Goal: Book appointment/travel/reservation

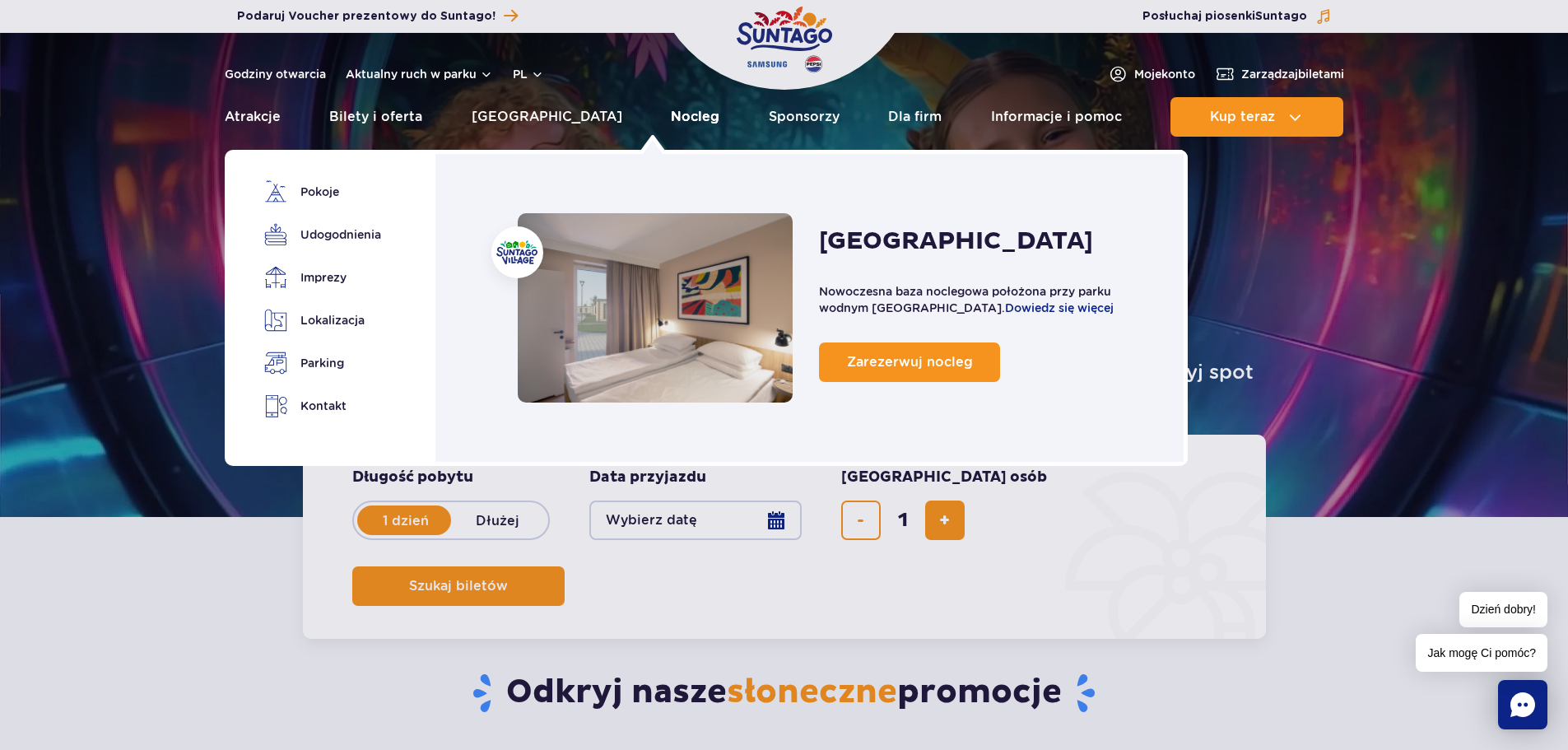
click at [671, 120] on link "Nocleg" at bounding box center [696, 116] width 49 height 39
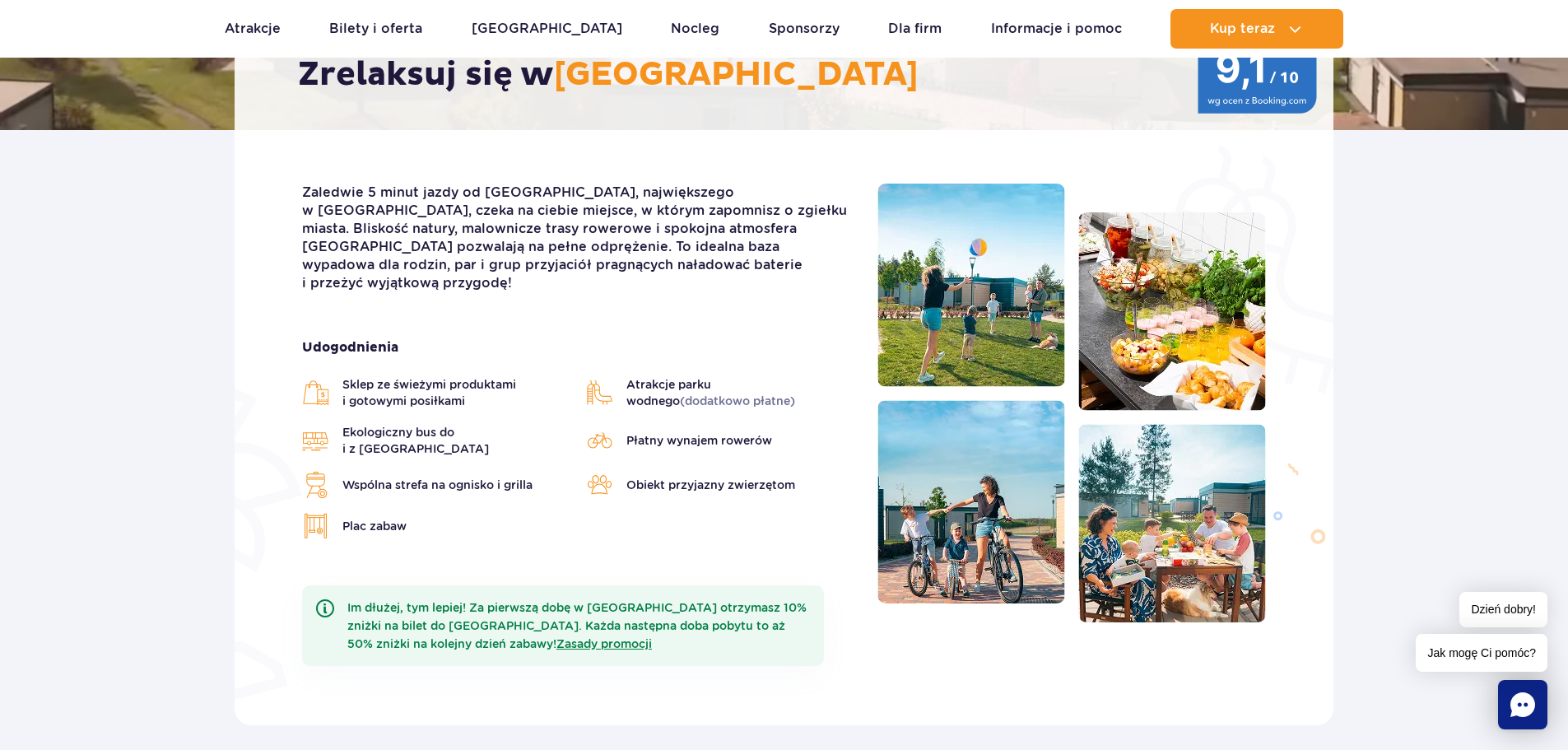
scroll to position [466, 0]
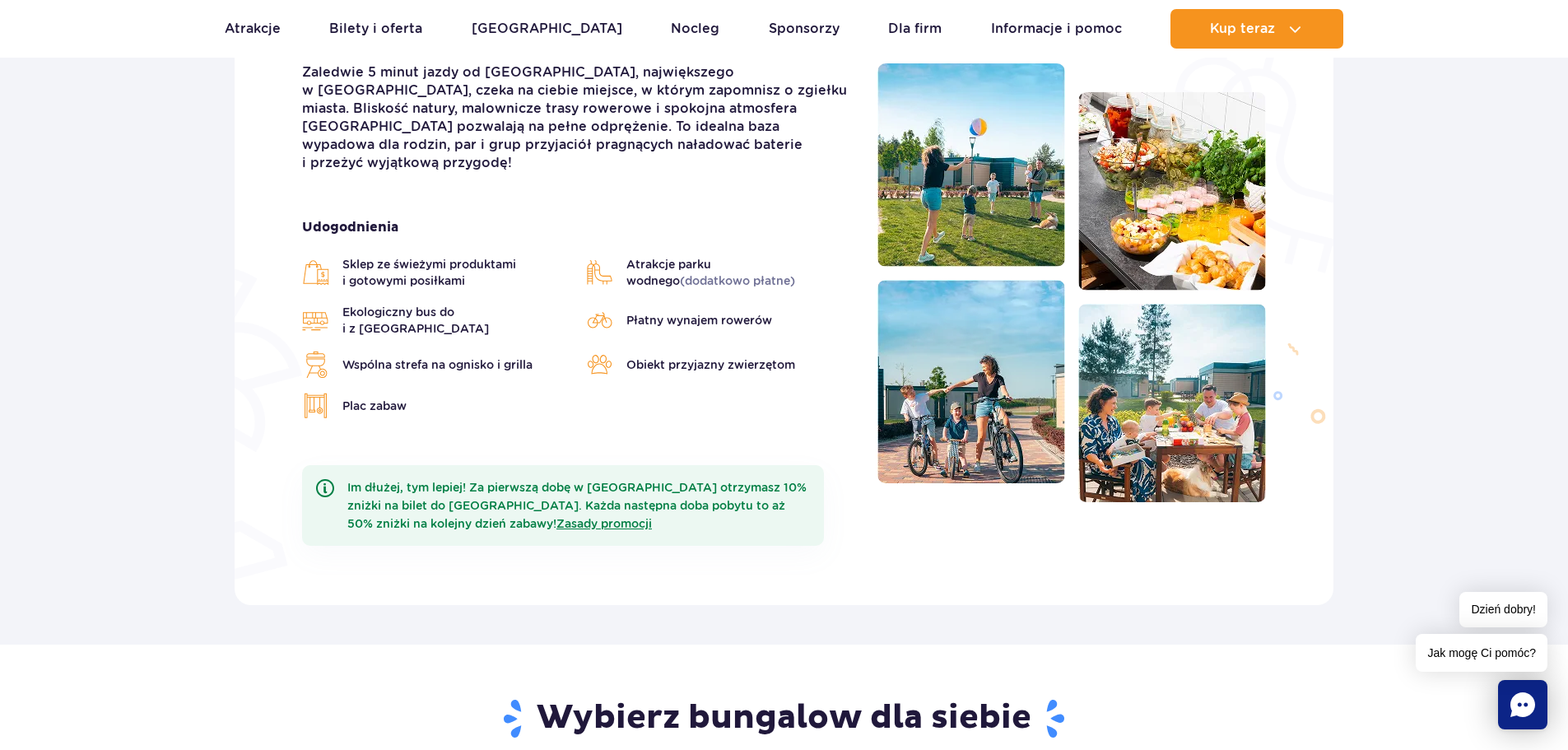
click at [956, 205] on img at bounding box center [971, 165] width 188 height 204
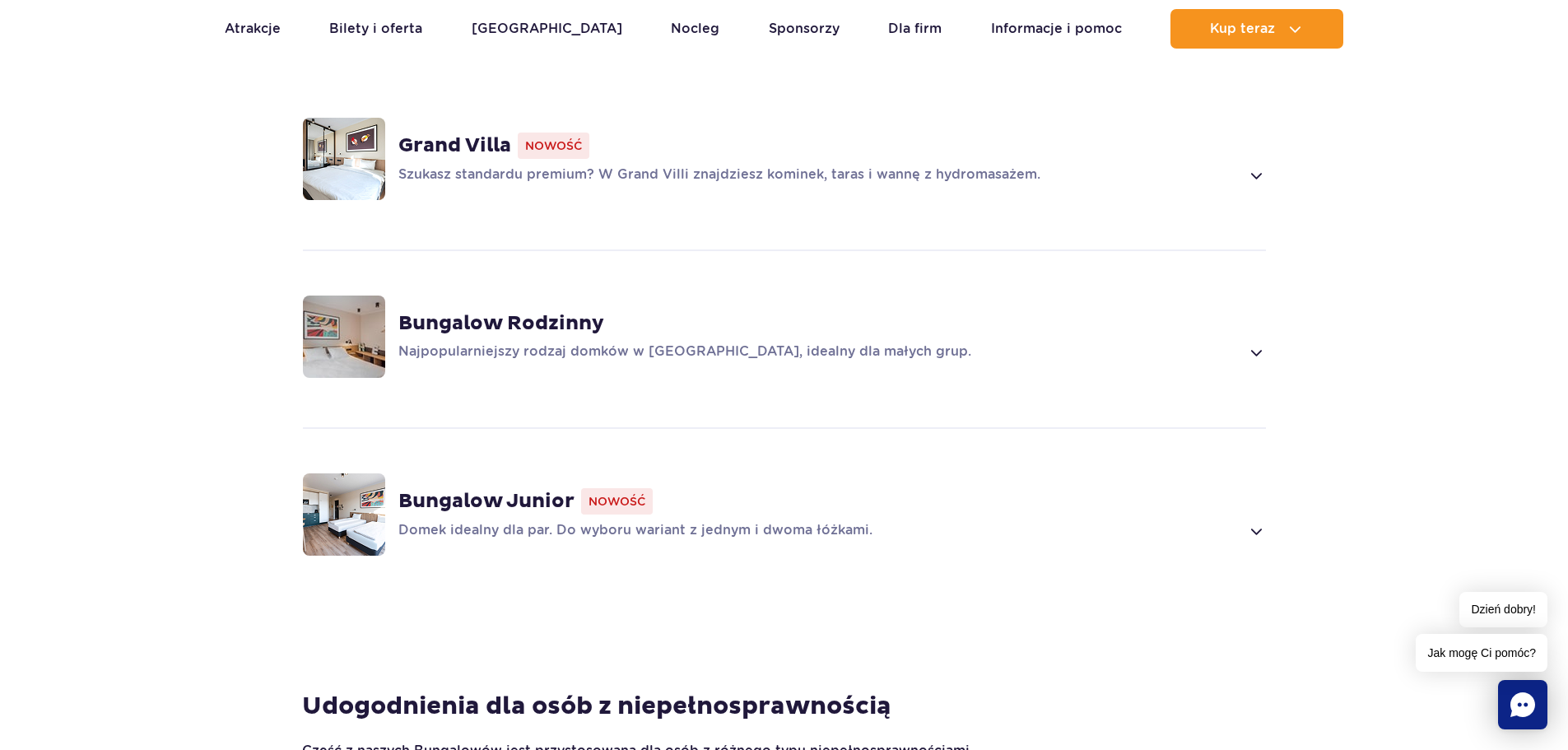
scroll to position [1198, 0]
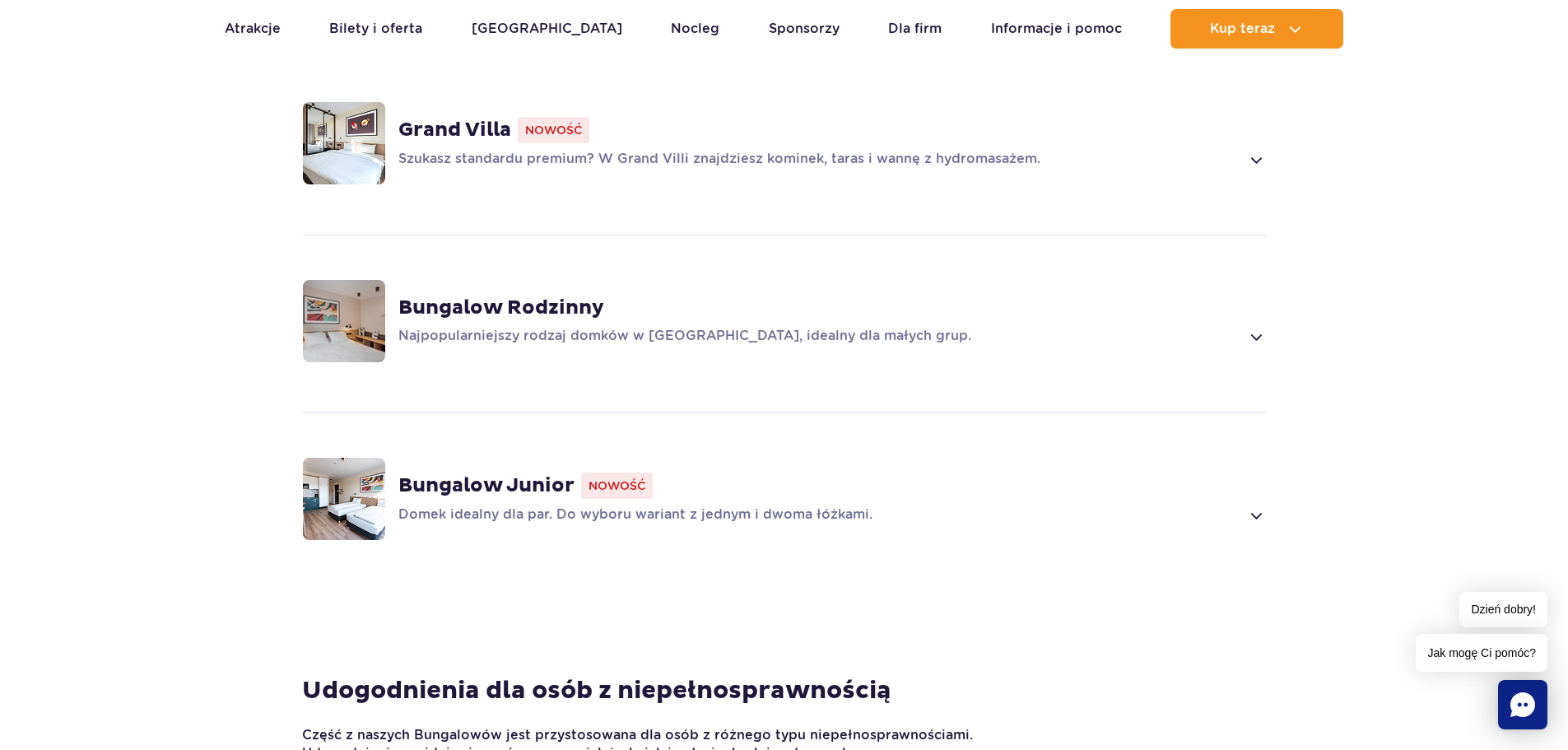
click at [1261, 149] on span at bounding box center [1256, 159] width 19 height 20
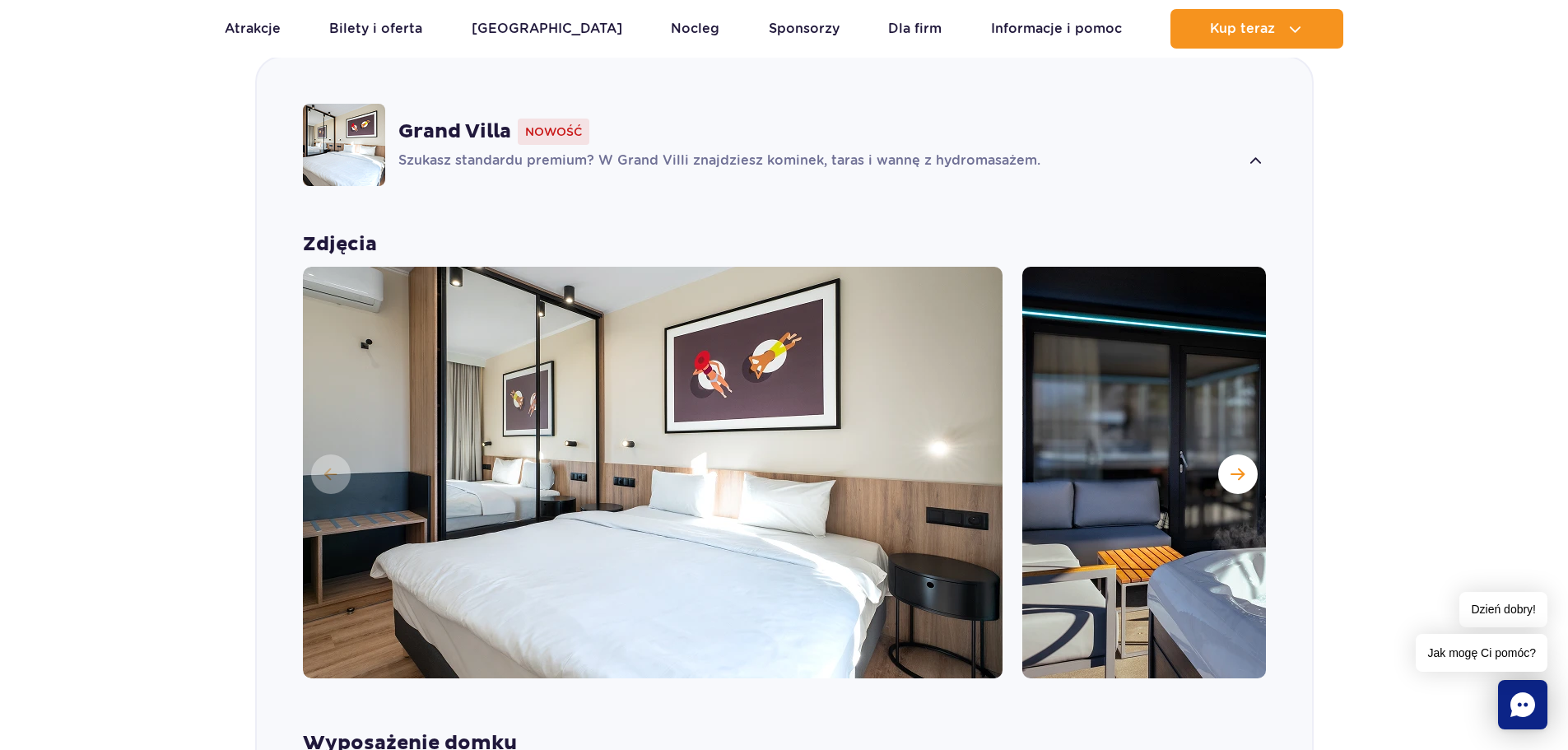
scroll to position [1154, 0]
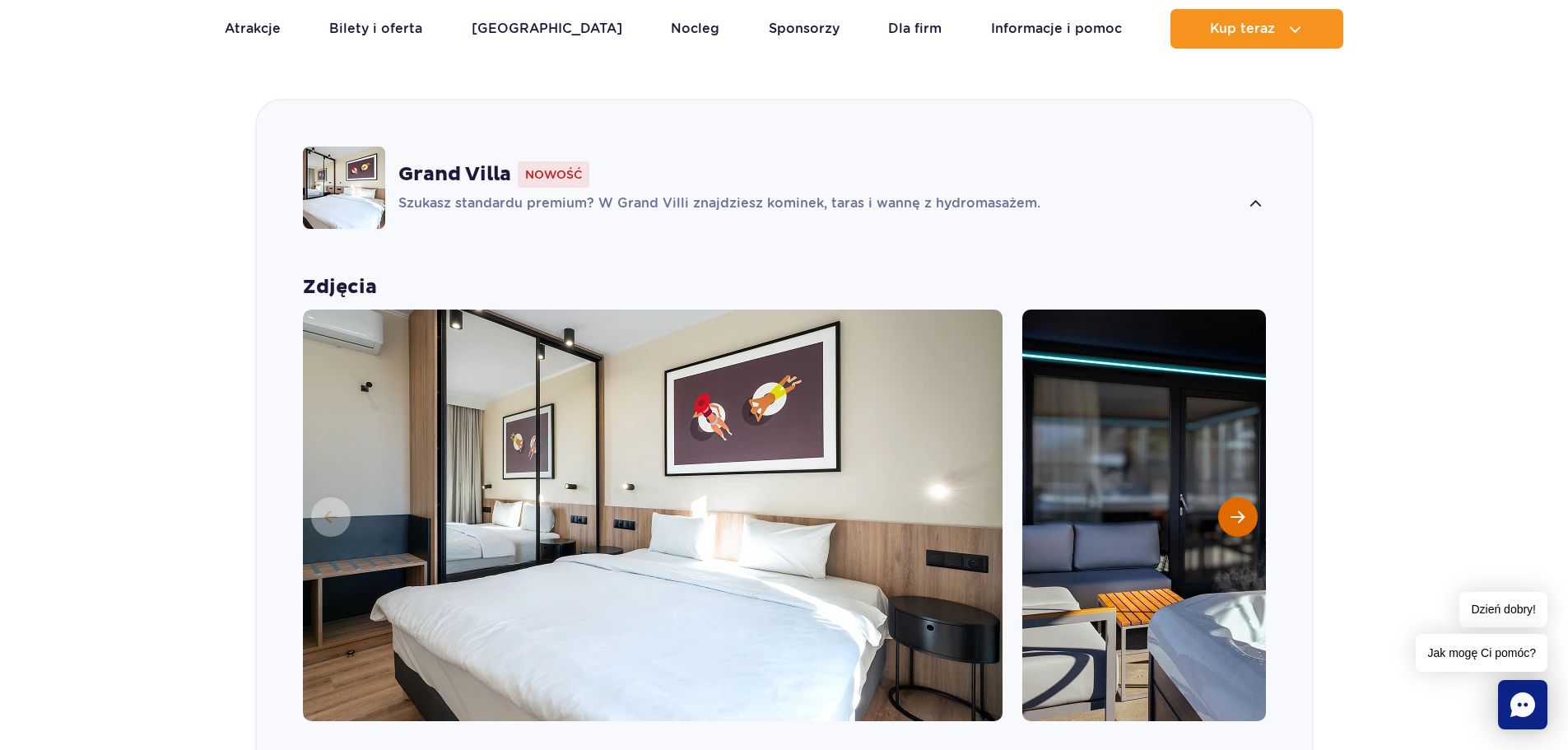
click at [1252, 497] on button "Następny slajd" at bounding box center [1238, 517] width 39 height 39
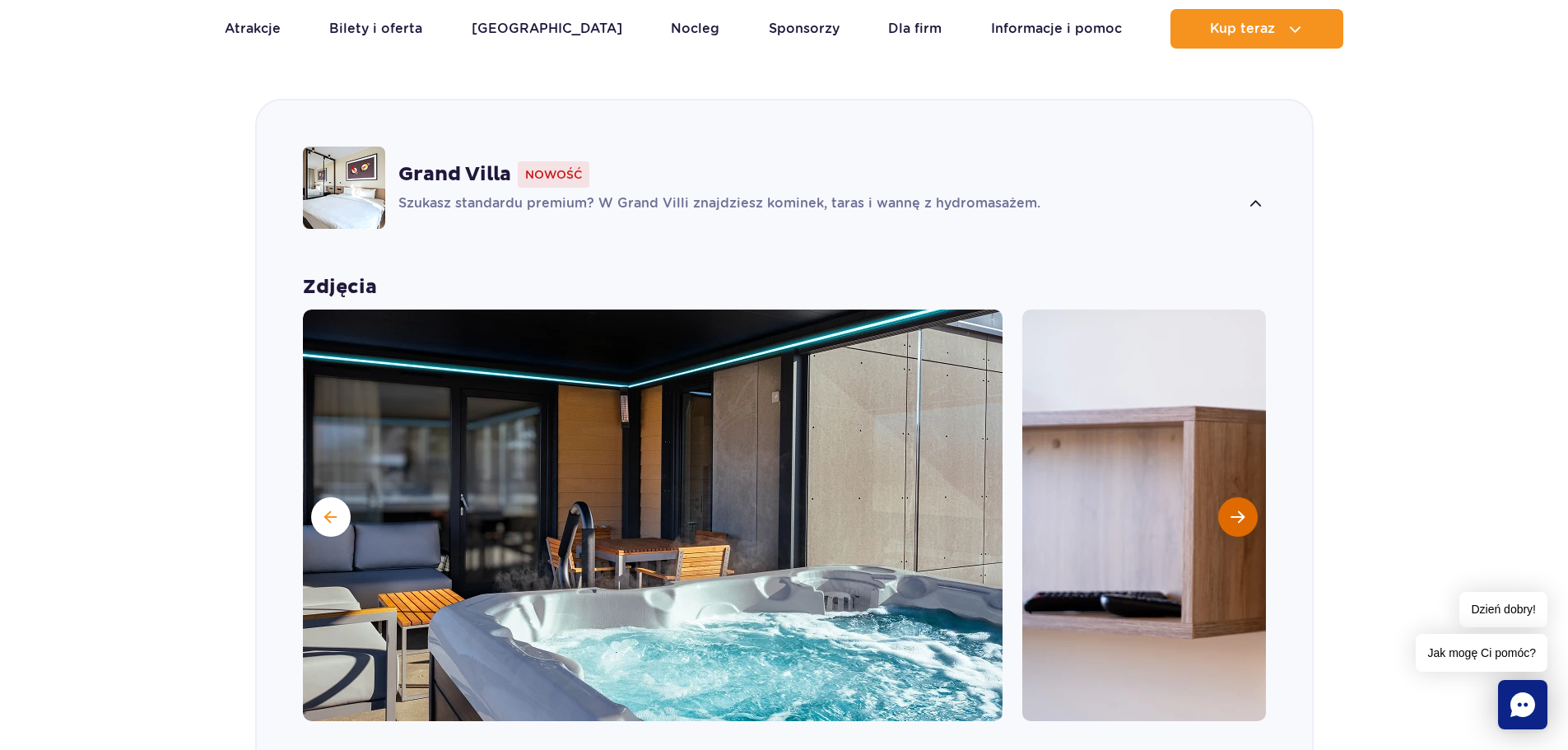
click at [1252, 497] on button "Następny slajd" at bounding box center [1238, 517] width 39 height 39
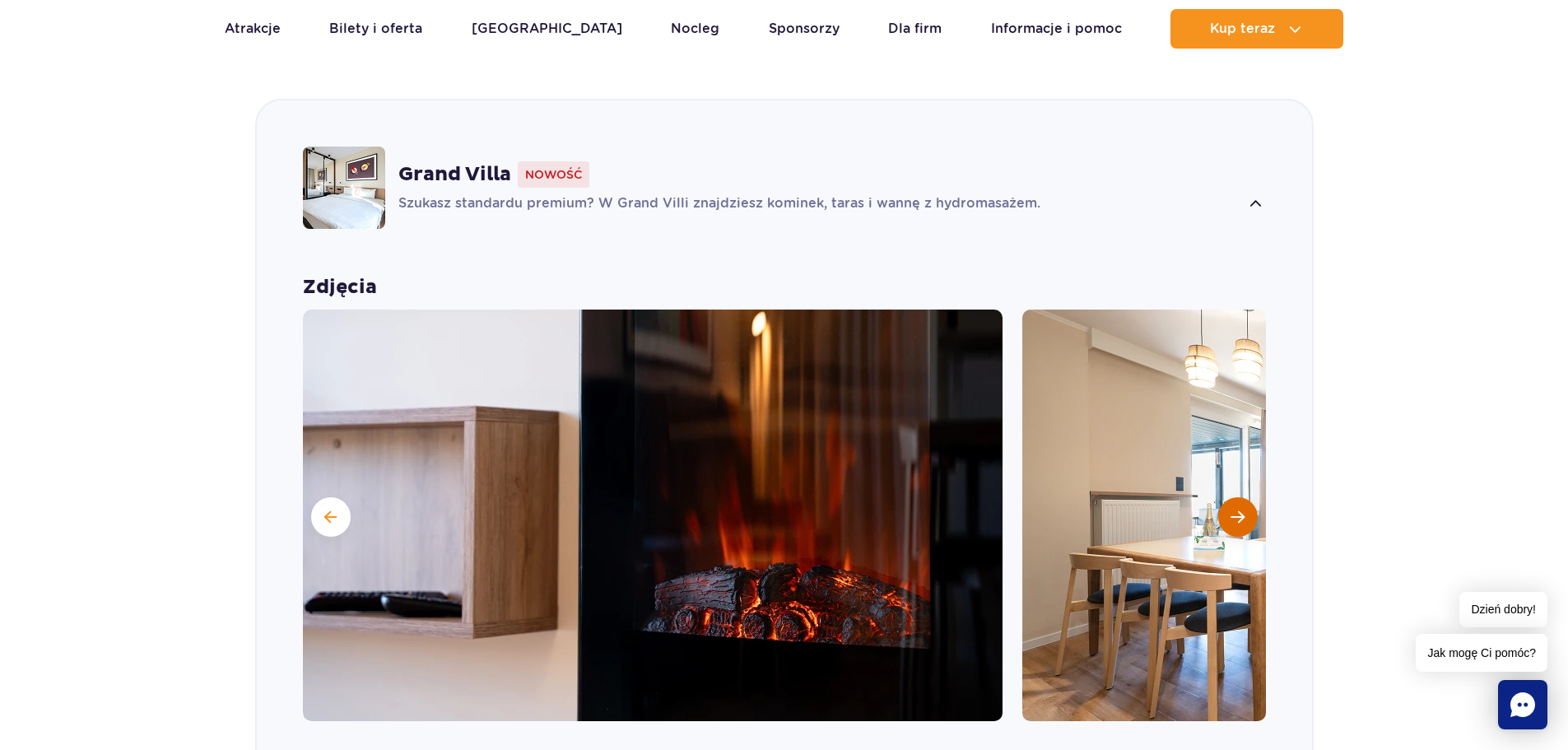
click at [1252, 497] on button "Następny slajd" at bounding box center [1238, 517] width 39 height 39
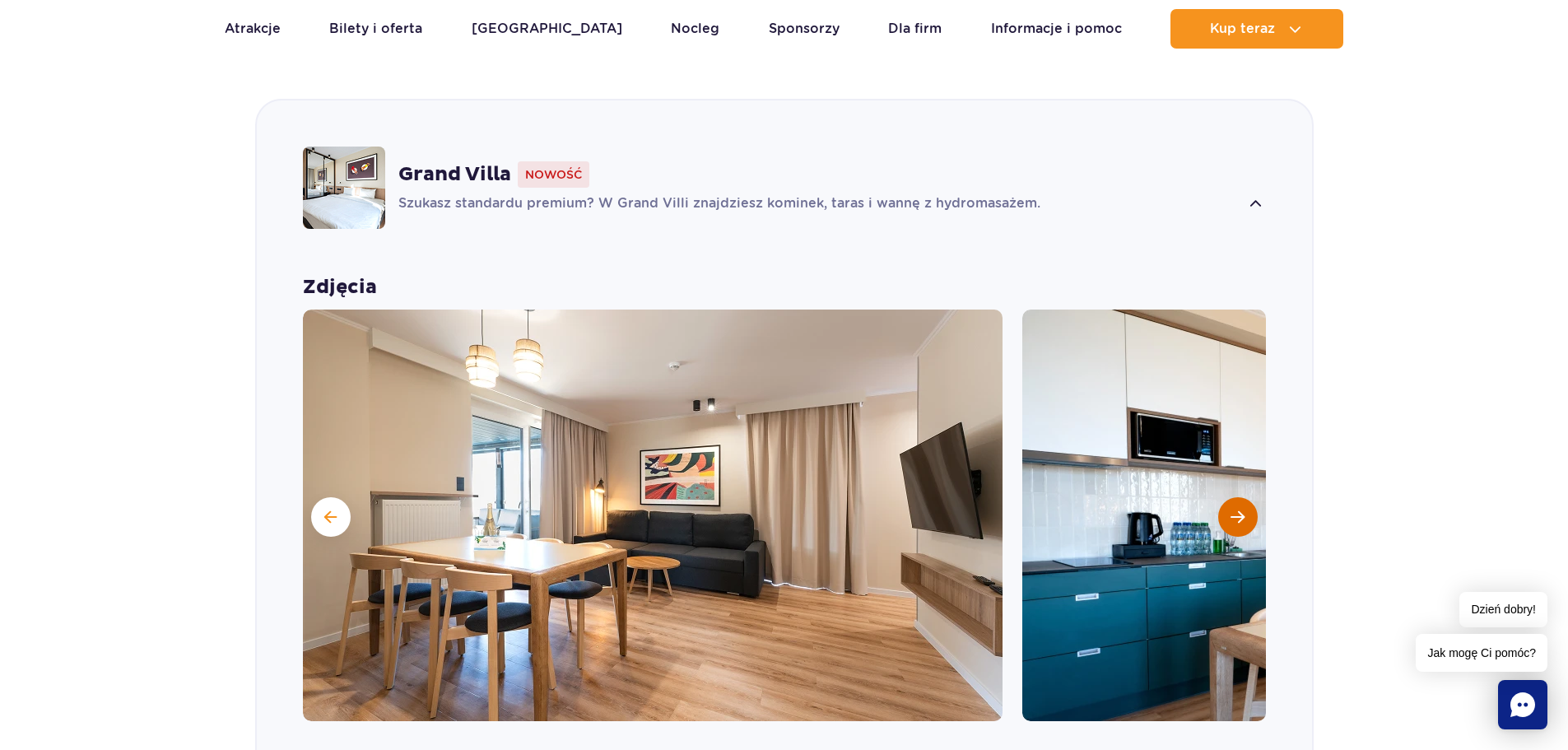
click at [1252, 497] on button "Następny slajd" at bounding box center [1238, 517] width 39 height 39
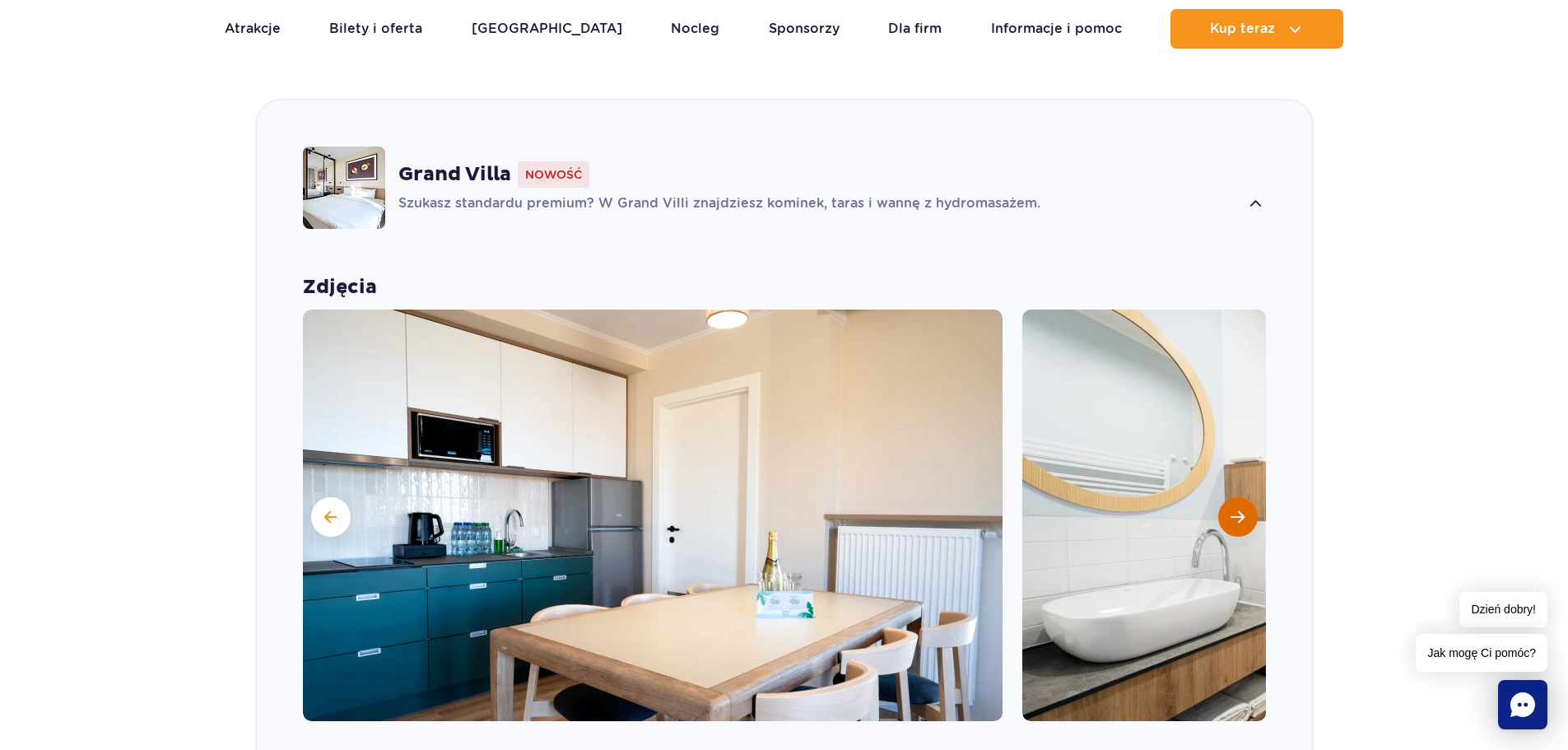
click at [1252, 497] on button "Następny slajd" at bounding box center [1238, 517] width 39 height 39
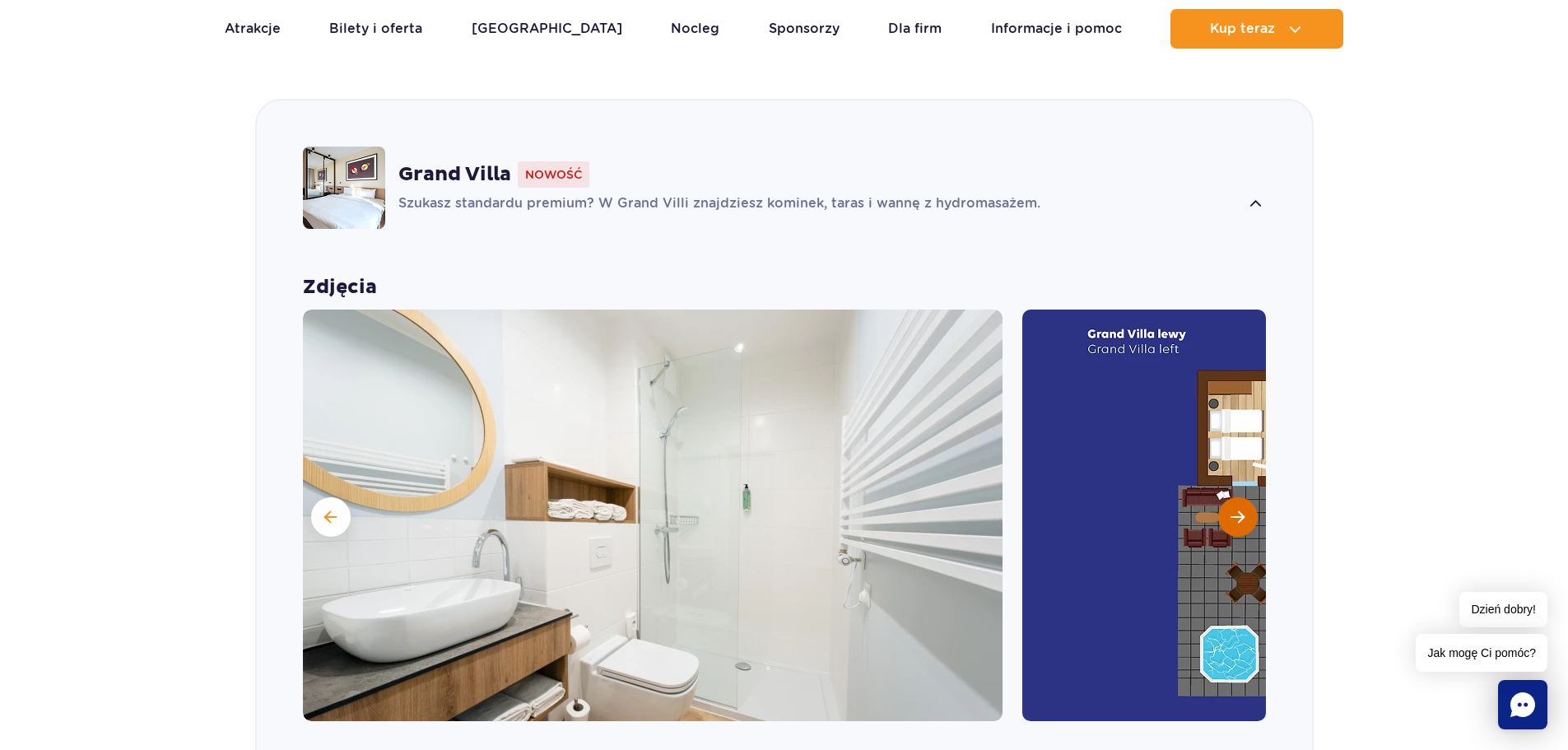
click at [1252, 497] on button "Następny slajd" at bounding box center [1238, 517] width 39 height 39
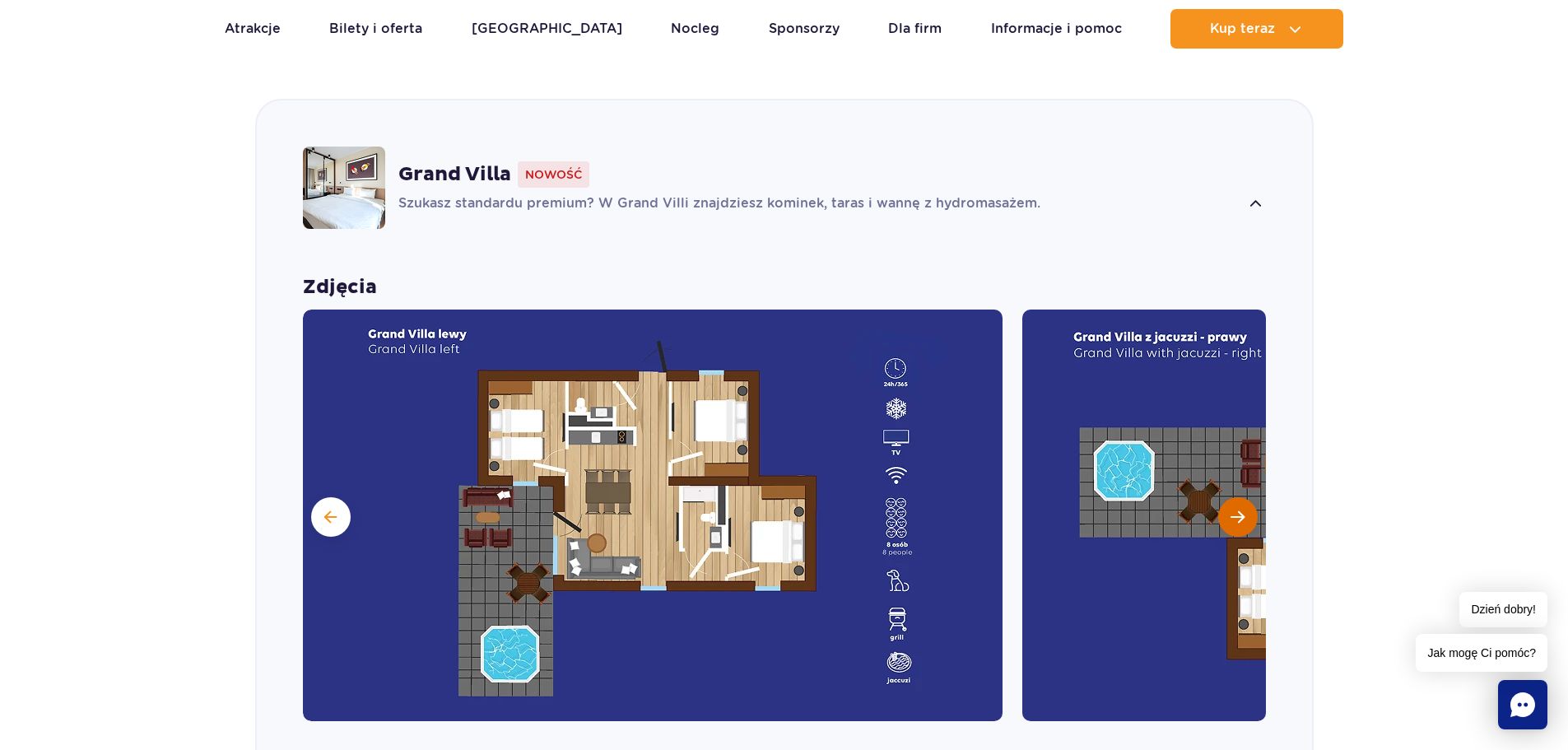
click at [1247, 497] on button "Następny slajd" at bounding box center [1238, 517] width 39 height 39
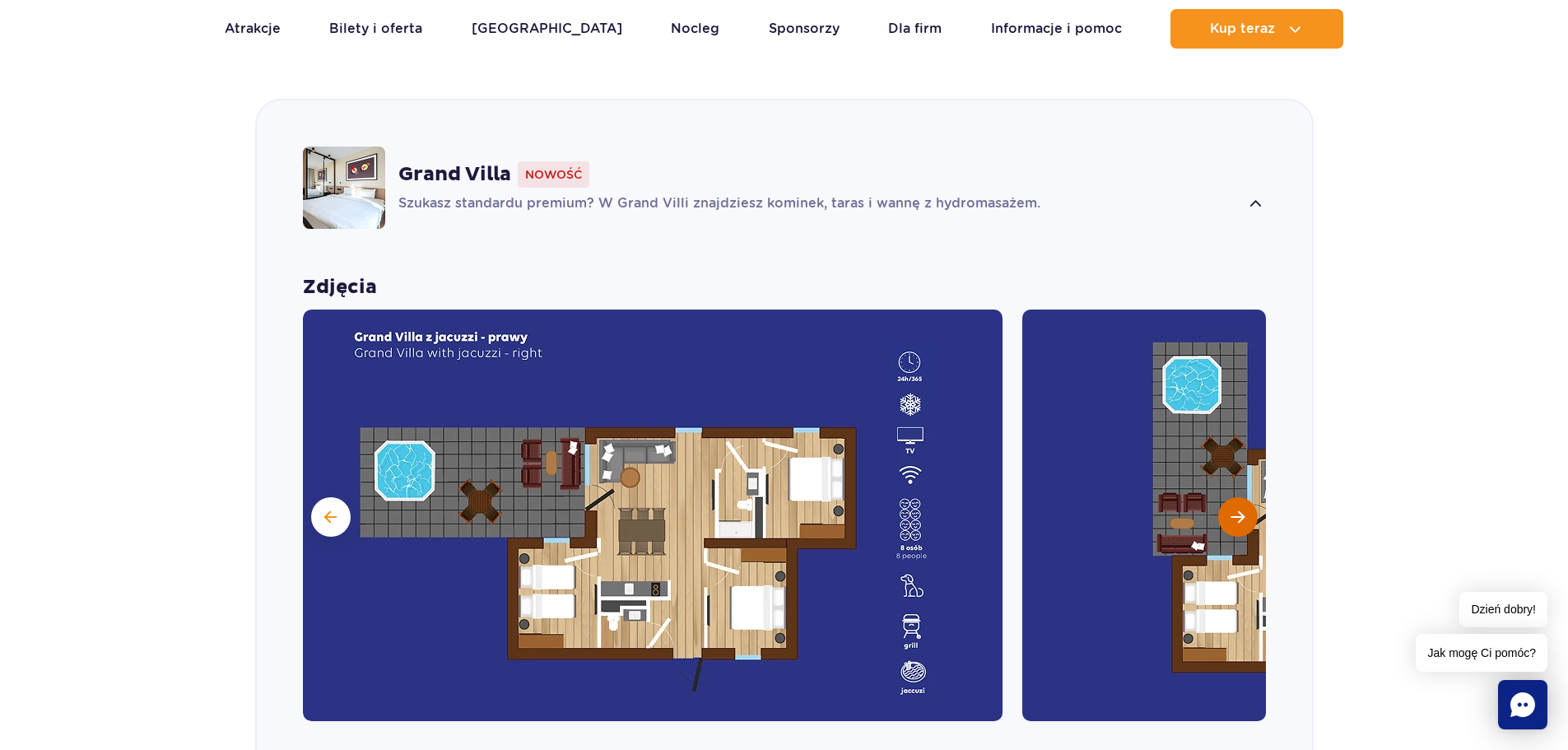
click at [1247, 497] on button "Następny slajd" at bounding box center [1238, 517] width 39 height 39
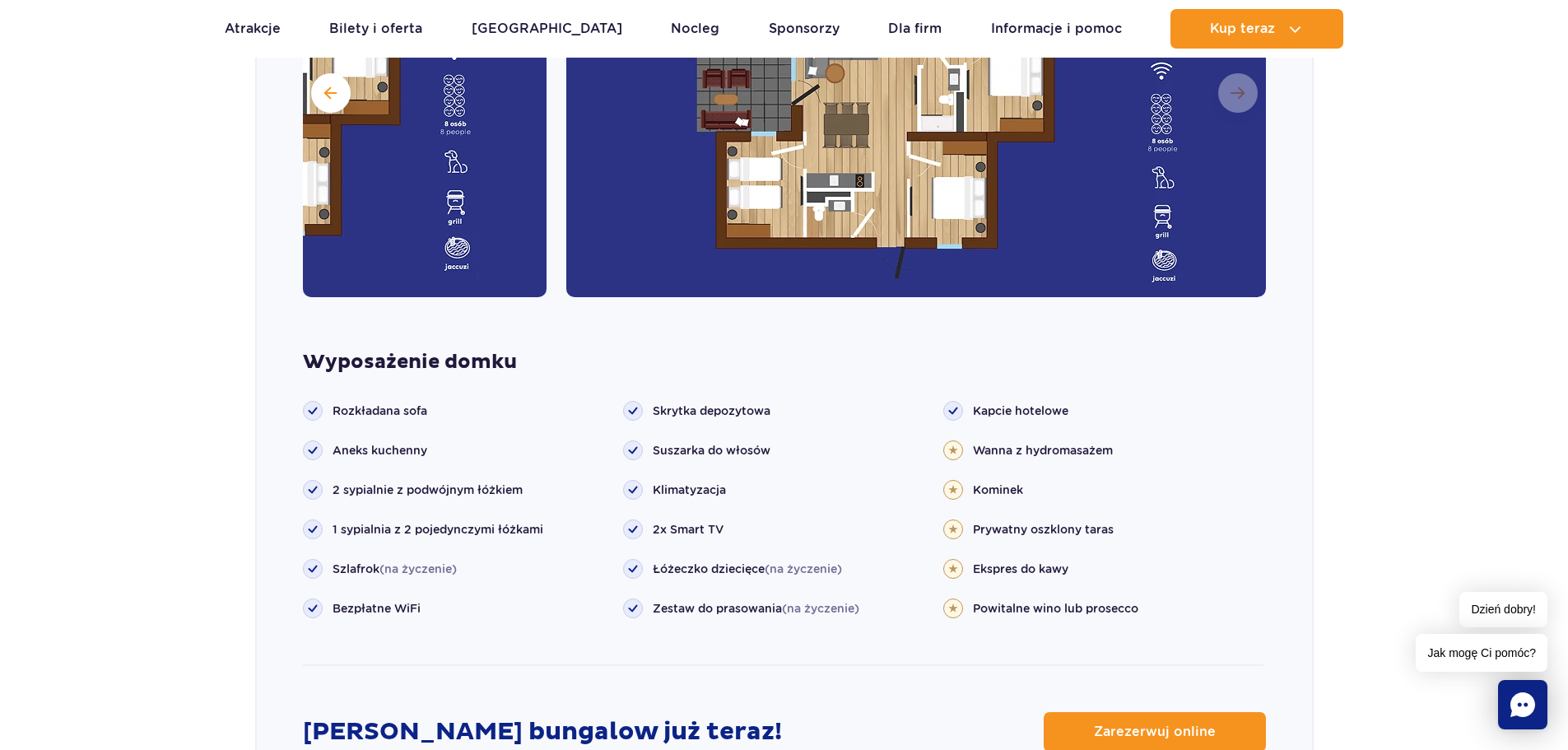
scroll to position [1648, 0]
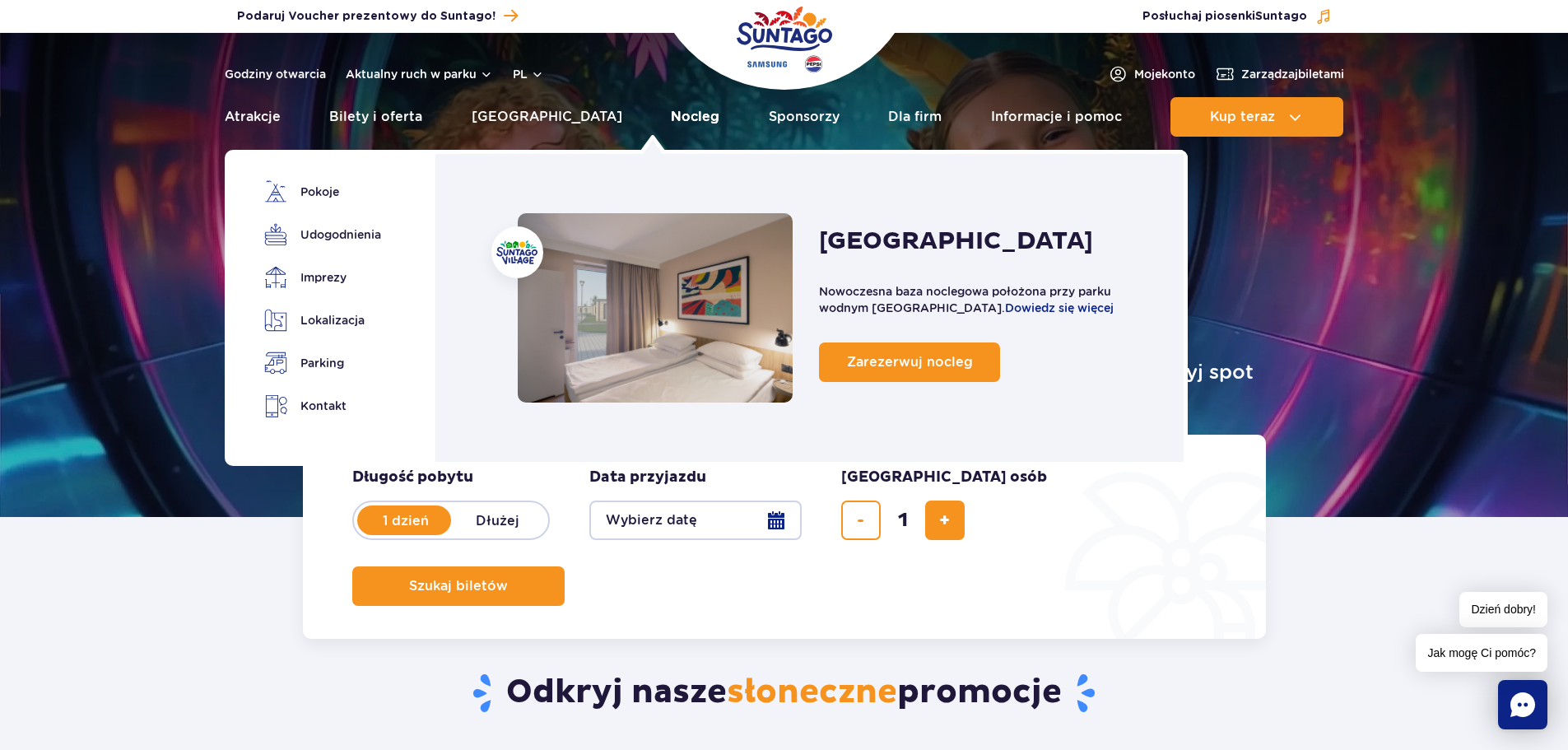
click at [671, 115] on link "Nocleg" at bounding box center [696, 116] width 49 height 39
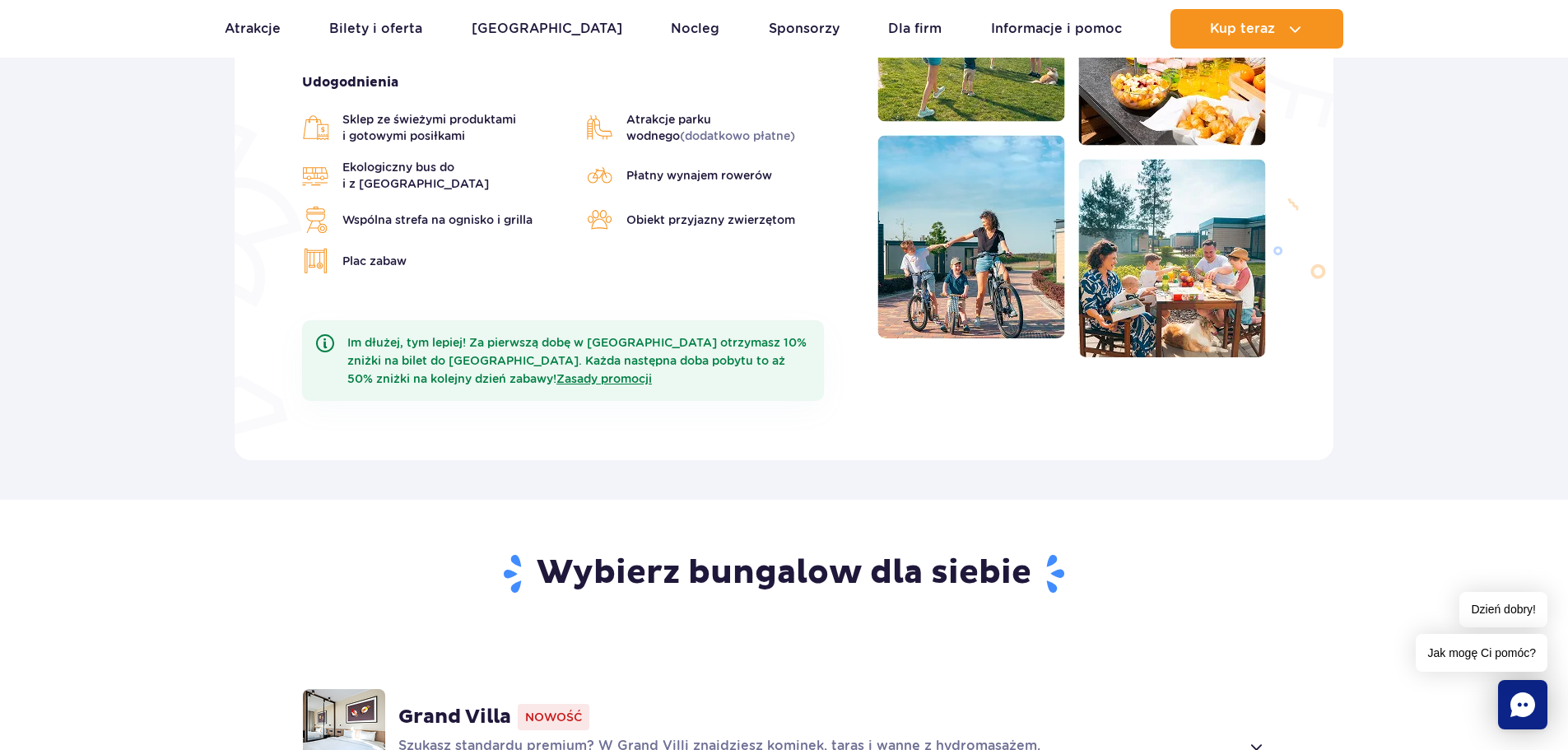
scroll to position [618, 0]
